Goal: Task Accomplishment & Management: Manage account settings

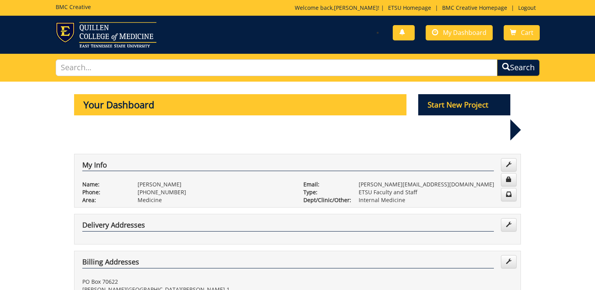
scroll to position [188, 0]
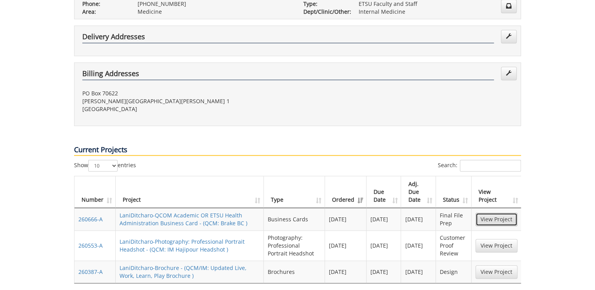
click at [506, 213] on link "View Project" at bounding box center [497, 219] width 42 height 13
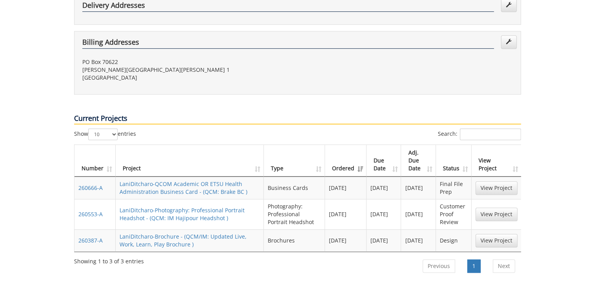
click at [496, 199] on td "View Project" at bounding box center [497, 214] width 50 height 30
click at [497, 207] on link "View Project" at bounding box center [497, 213] width 42 height 13
click at [494, 234] on link "View Project" at bounding box center [497, 240] width 42 height 13
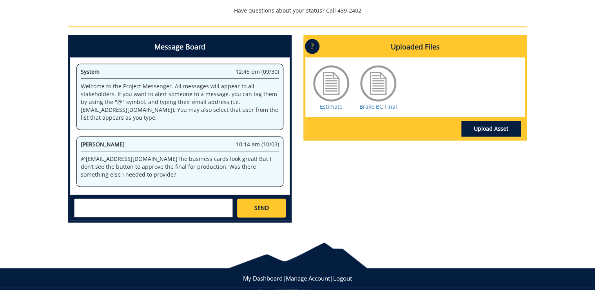
scroll to position [314, 0]
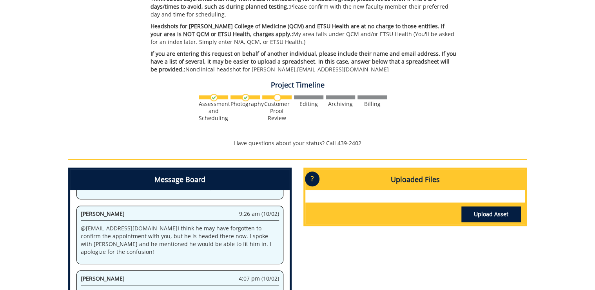
scroll to position [335, 0]
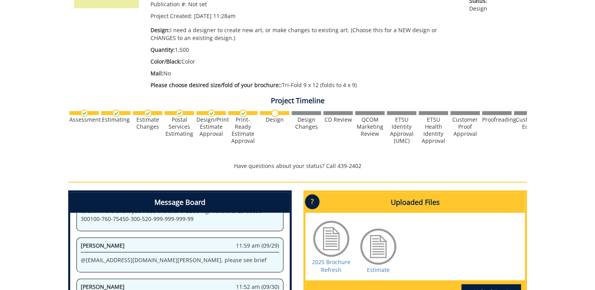
scroll to position [282, 0]
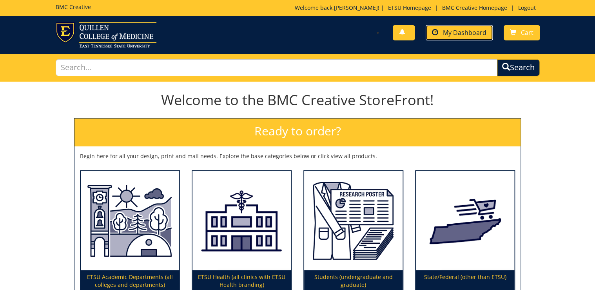
click at [469, 38] on link "My Dashboard" at bounding box center [459, 32] width 67 height 15
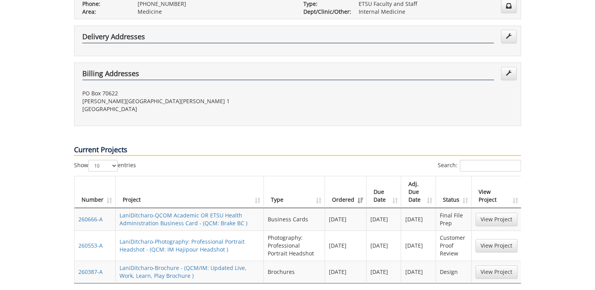
scroll to position [220, 0]
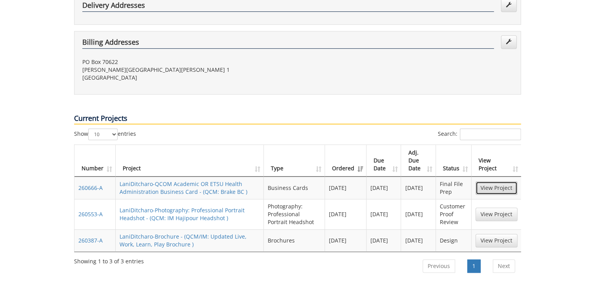
click at [497, 181] on link "View Project" at bounding box center [497, 187] width 42 height 13
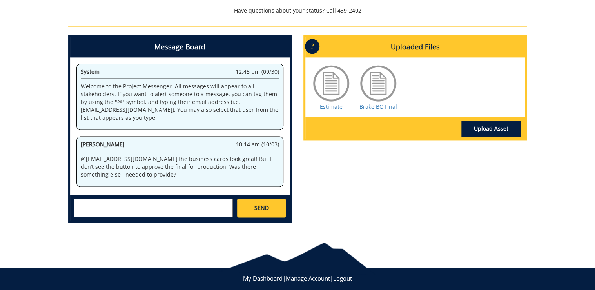
scroll to position [508, 0]
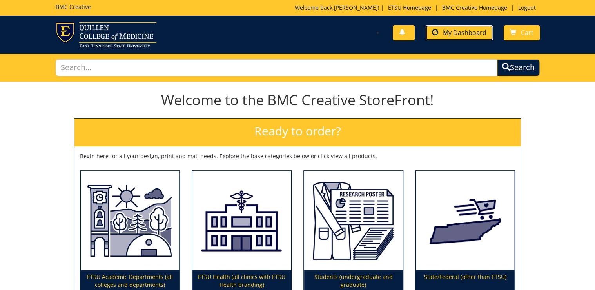
click at [467, 31] on span "My Dashboard" at bounding box center [465, 32] width 44 height 9
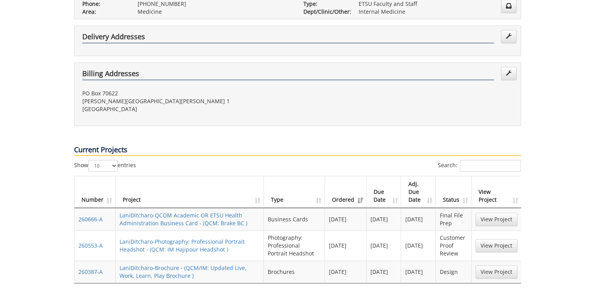
scroll to position [220, 0]
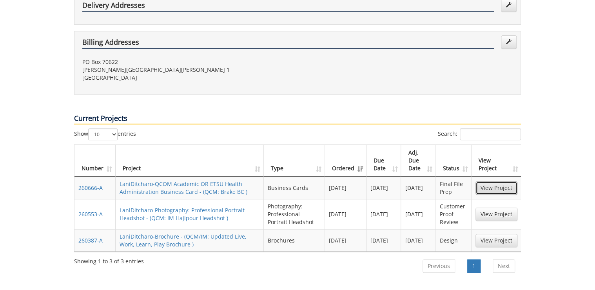
click at [494, 181] on link "View Project" at bounding box center [497, 187] width 42 height 13
click at [508, 207] on link "View Project" at bounding box center [497, 213] width 42 height 13
click at [489, 234] on link "View Project" at bounding box center [497, 240] width 42 height 13
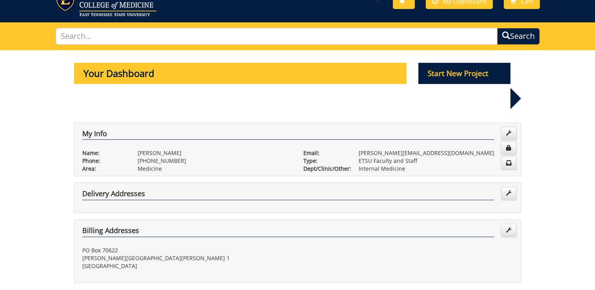
scroll to position [0, 0]
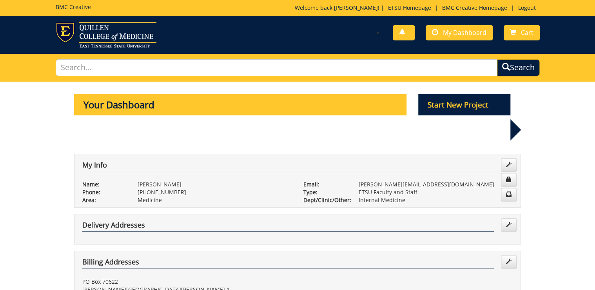
drag, startPoint x: 393, startPoint y: 174, endPoint x: 14, endPoint y: 191, distance: 379.5
click at [528, 11] on link "Logout" at bounding box center [526, 7] width 25 height 7
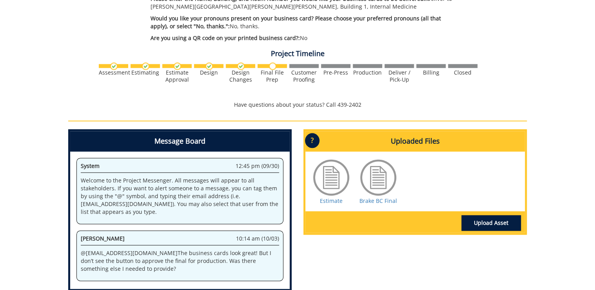
scroll to position [470, 0]
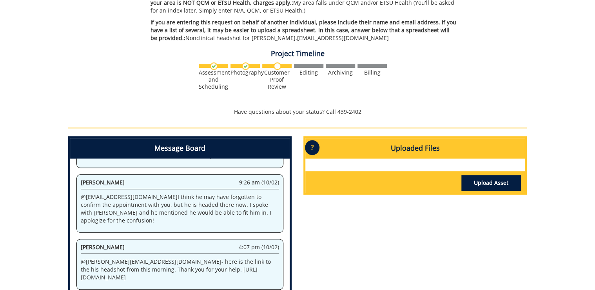
scroll to position [335, 0]
